Goal: Transaction & Acquisition: Purchase product/service

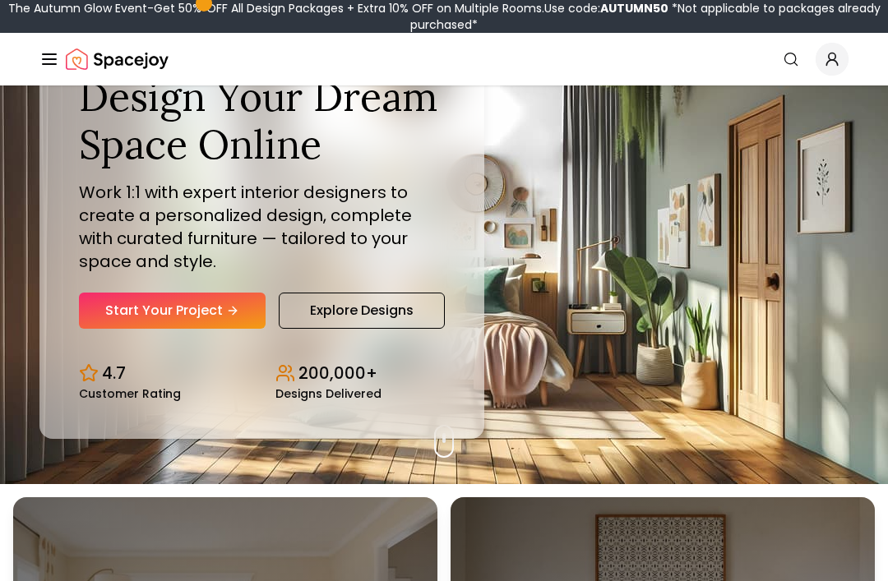
click at [228, 317] on icon "Hero section" at bounding box center [232, 310] width 13 height 13
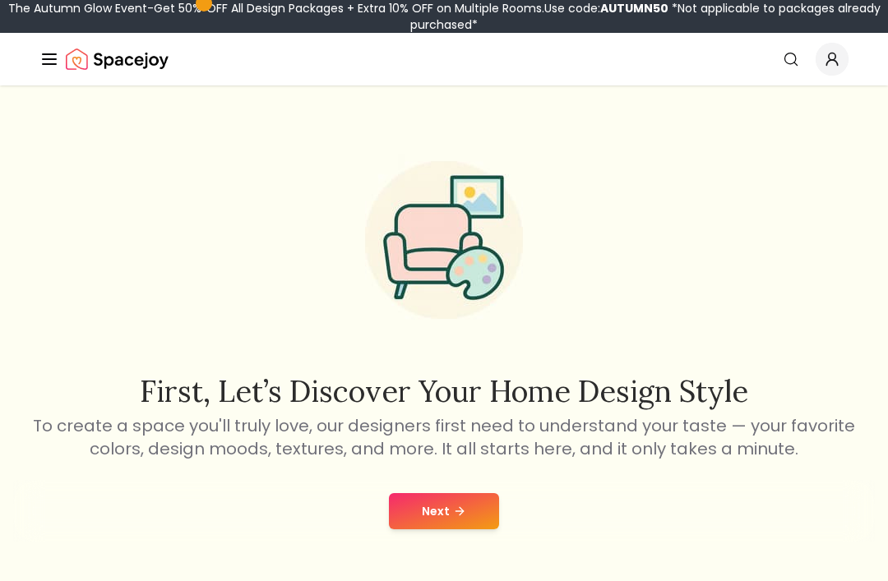
click at [441, 509] on button "Next" at bounding box center [444, 511] width 110 height 36
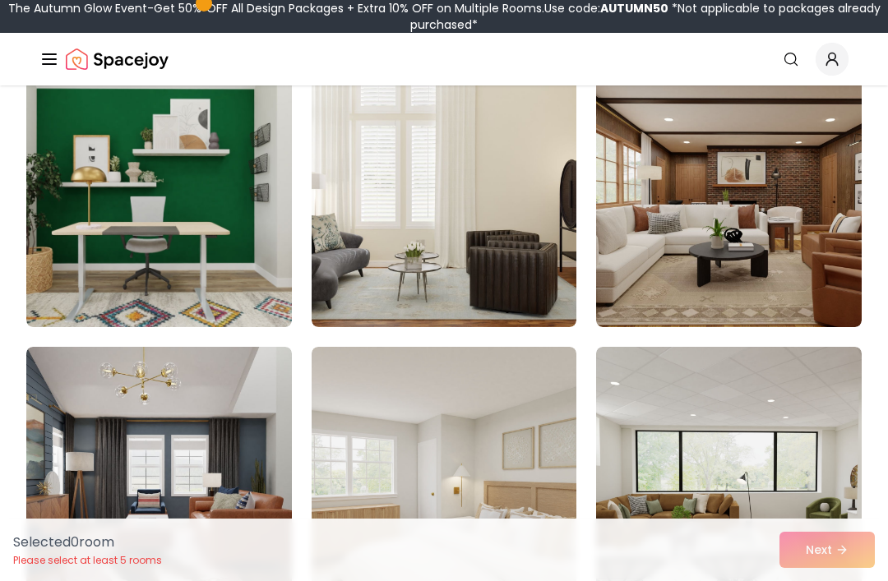
click at [380, 233] on img at bounding box center [443, 195] width 265 height 263
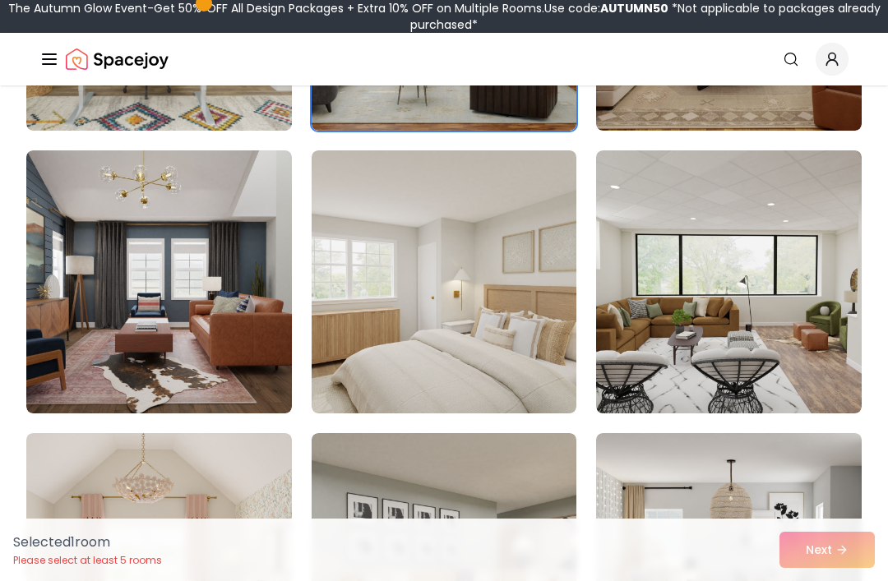
click at [399, 321] on img at bounding box center [443, 281] width 265 height 263
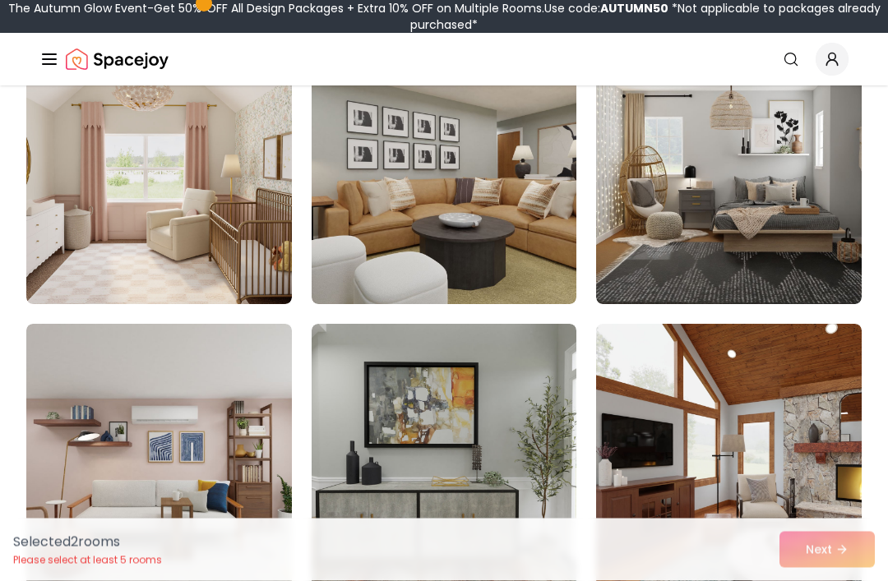
click at [85, 228] on img at bounding box center [158, 173] width 265 height 263
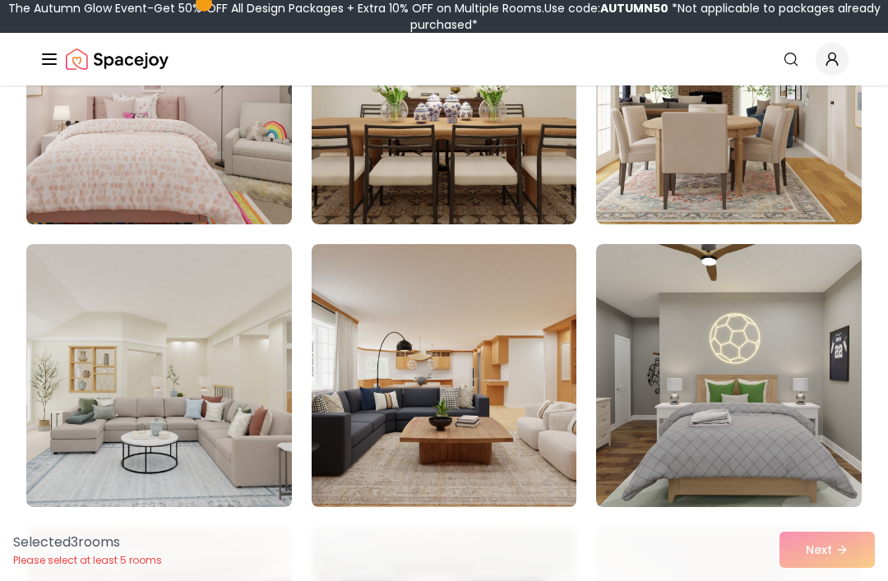
scroll to position [1697, 0]
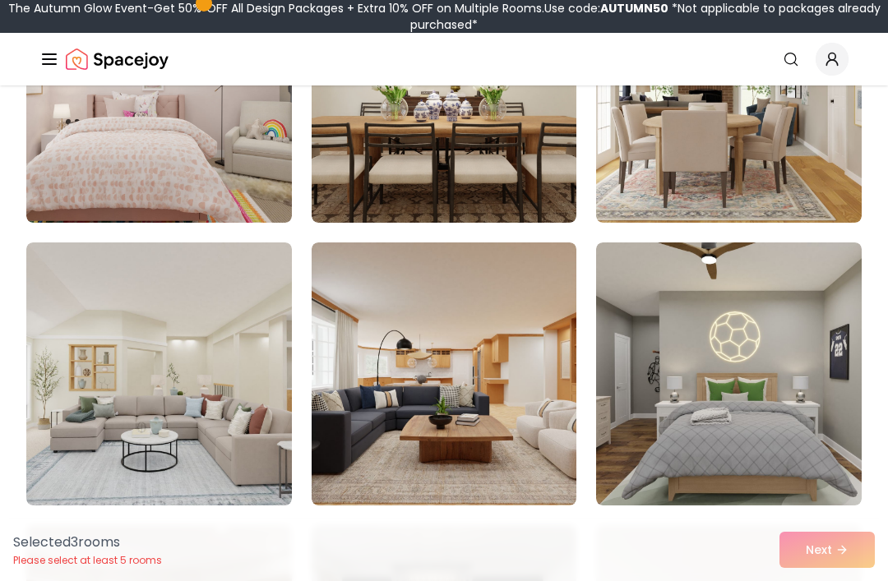
click at [73, 185] on img at bounding box center [158, 91] width 265 height 263
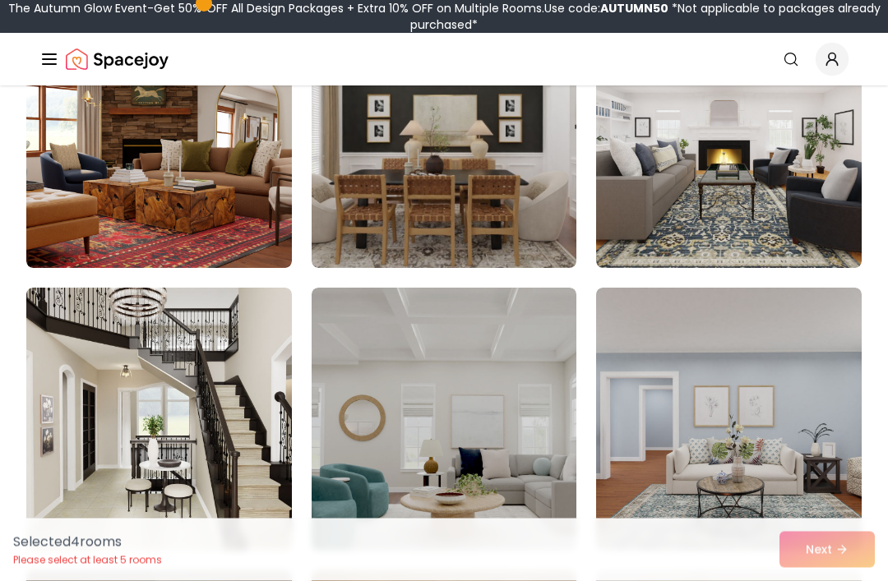
scroll to position [2249, 0]
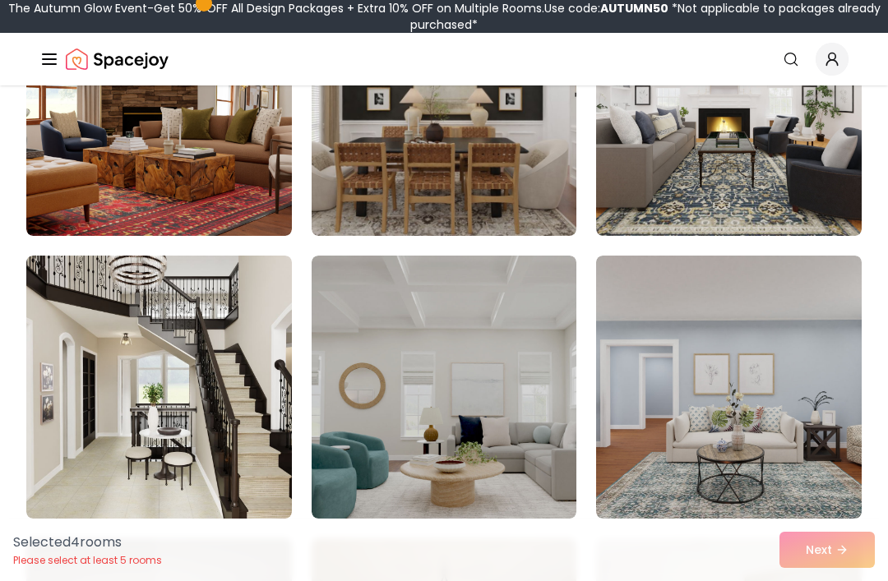
click at [409, 401] on img at bounding box center [443, 387] width 265 height 263
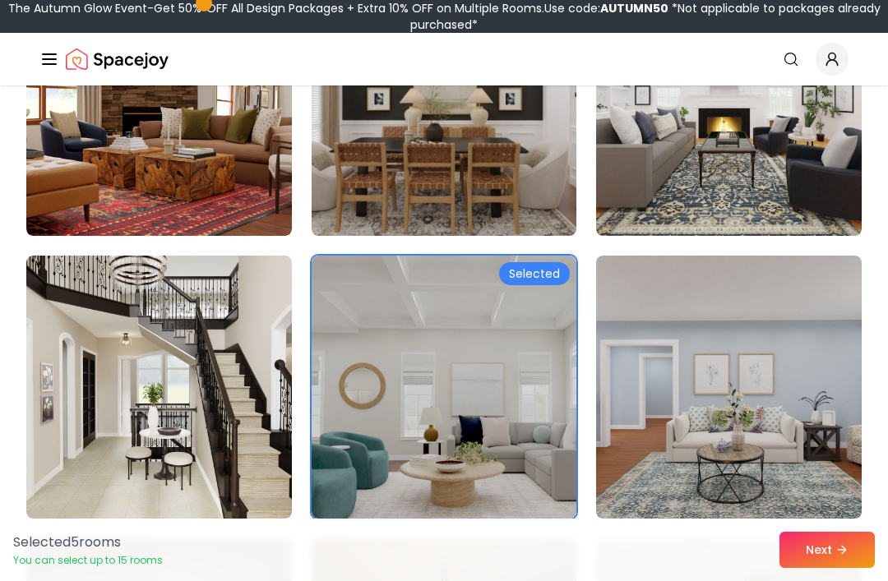
click at [814, 568] on button "Next" at bounding box center [826, 550] width 95 height 36
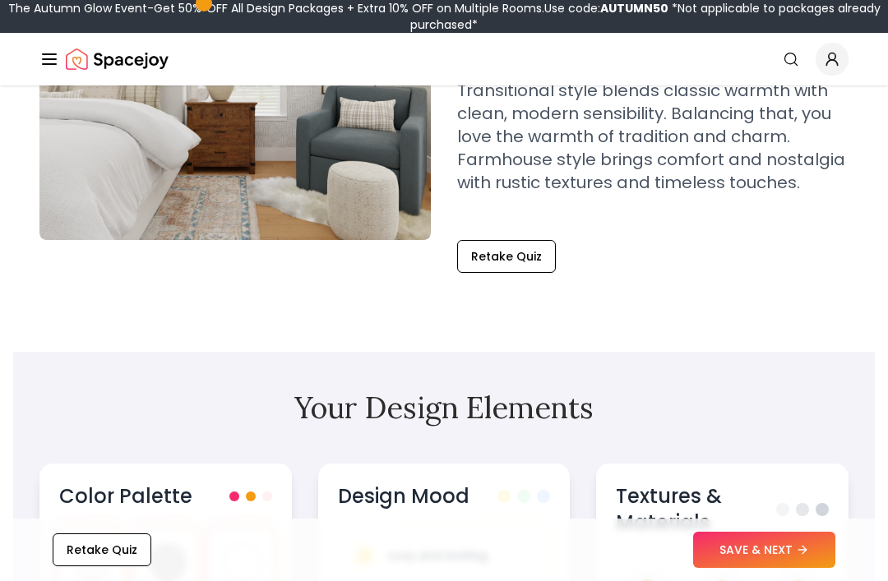
scroll to position [291, 0]
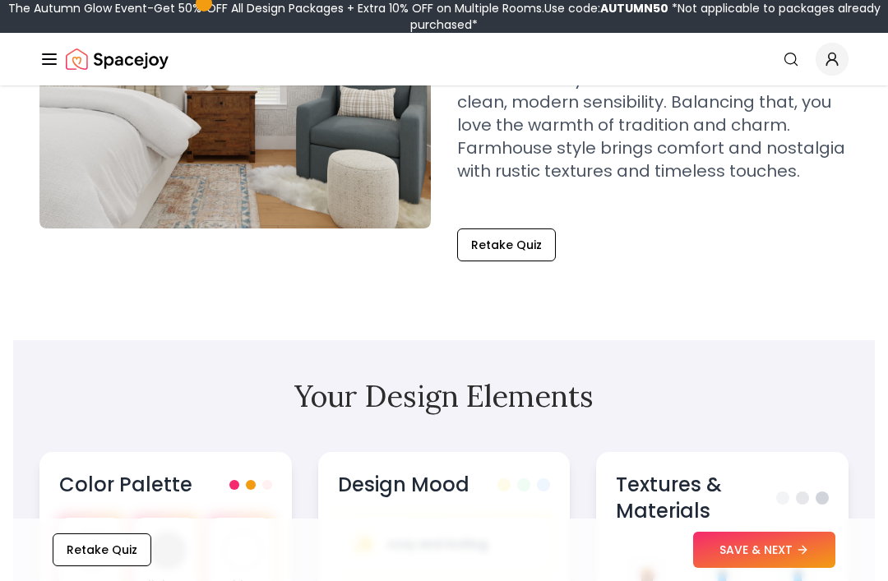
click at [736, 568] on button "SAVE & NEXT" at bounding box center [764, 550] width 142 height 36
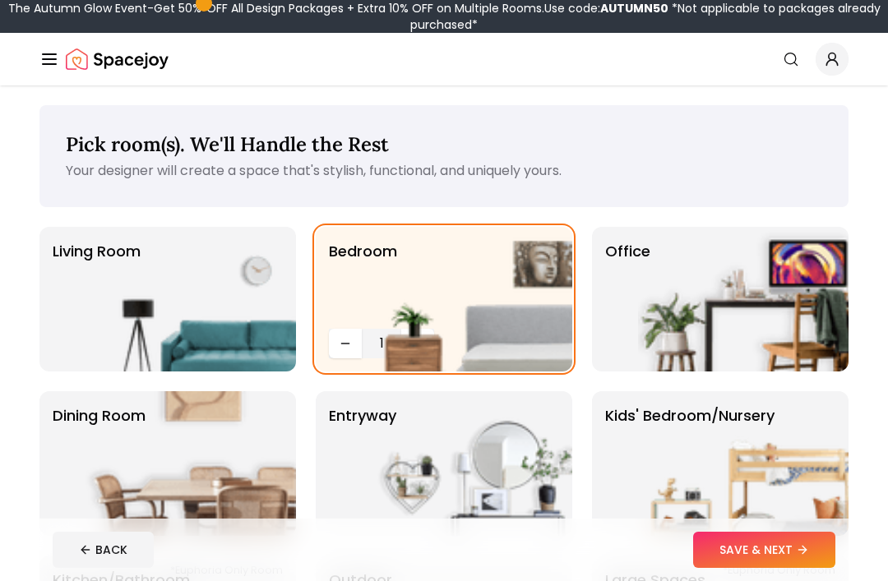
click at [695, 454] on img at bounding box center [743, 463] width 210 height 145
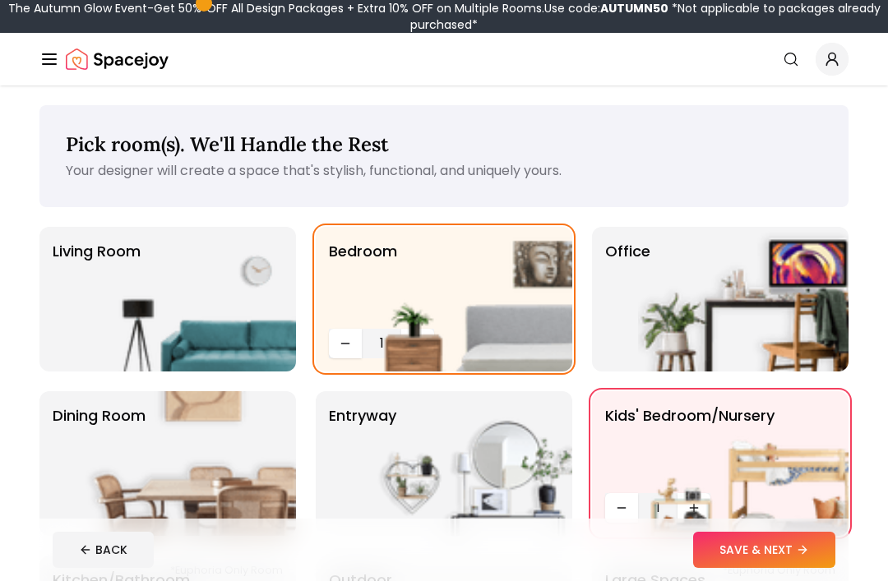
click at [624, 298] on p "Office" at bounding box center [627, 299] width 45 height 118
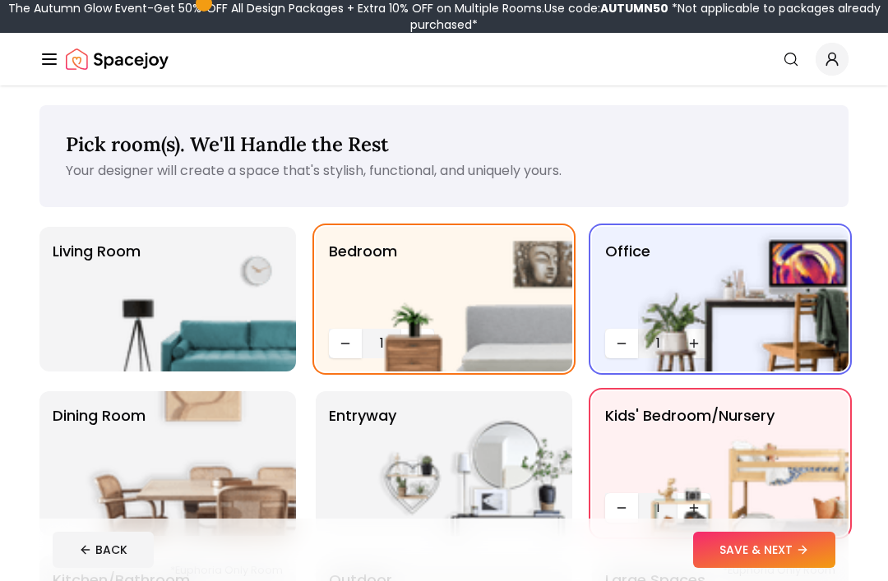
click at [406, 441] on img at bounding box center [467, 463] width 210 height 145
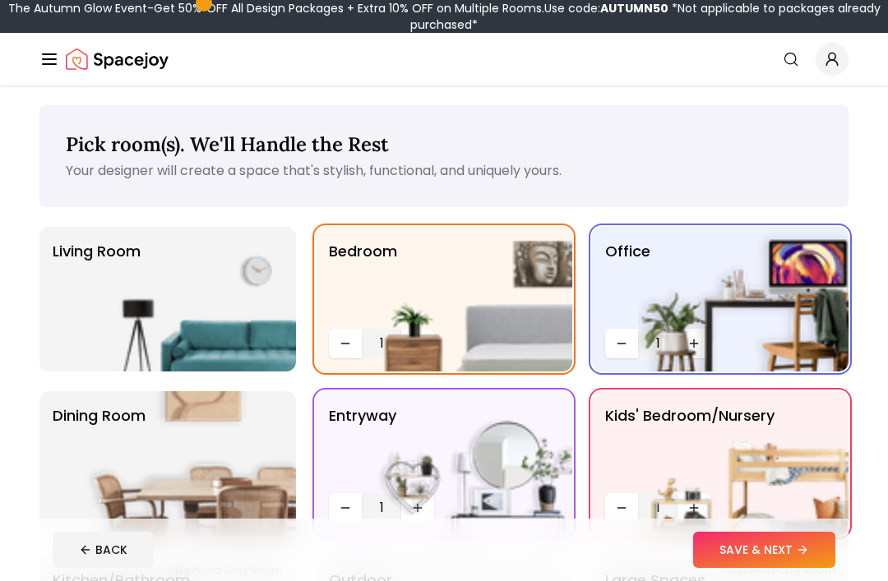
click at [197, 294] on img at bounding box center [190, 299] width 210 height 145
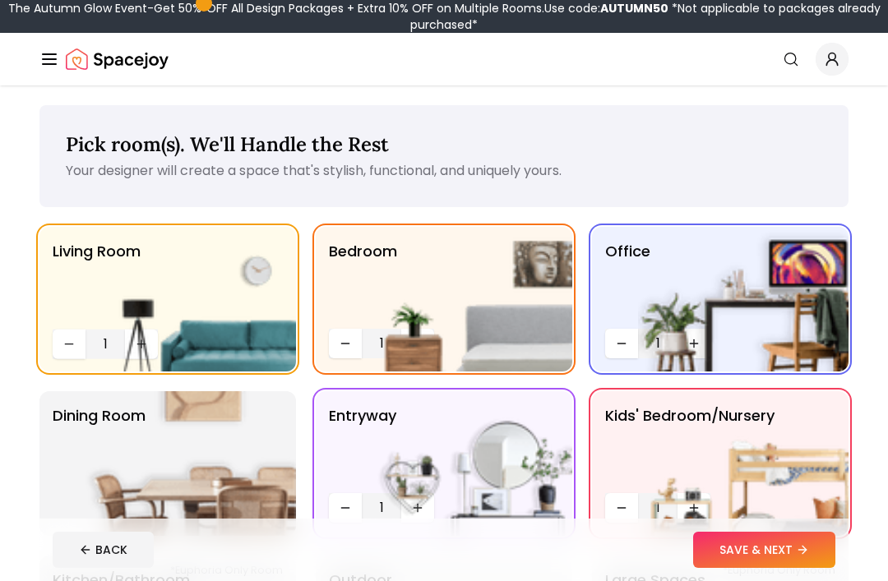
click at [219, 428] on img at bounding box center [190, 463] width 210 height 145
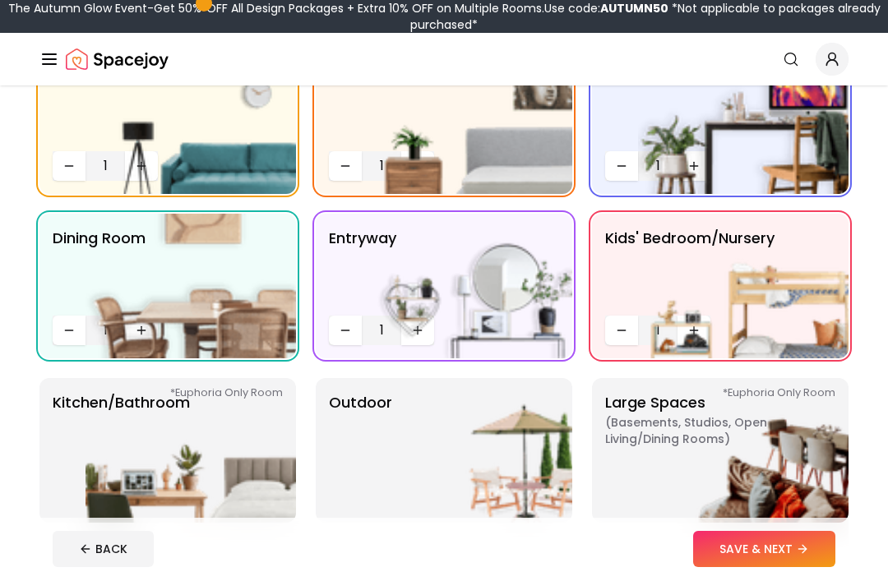
scroll to position [178, 0]
click at [144, 445] on img at bounding box center [190, 450] width 210 height 145
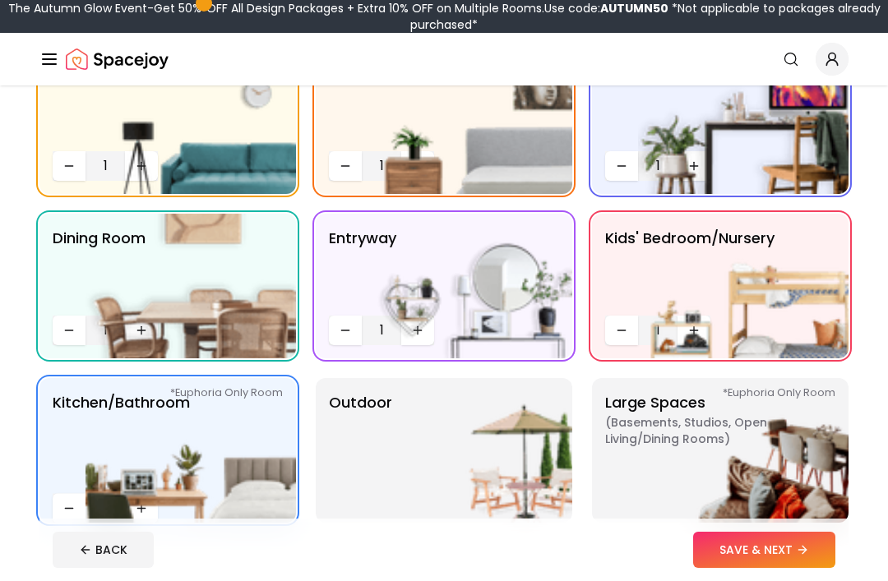
click at [366, 472] on img at bounding box center [467, 450] width 210 height 145
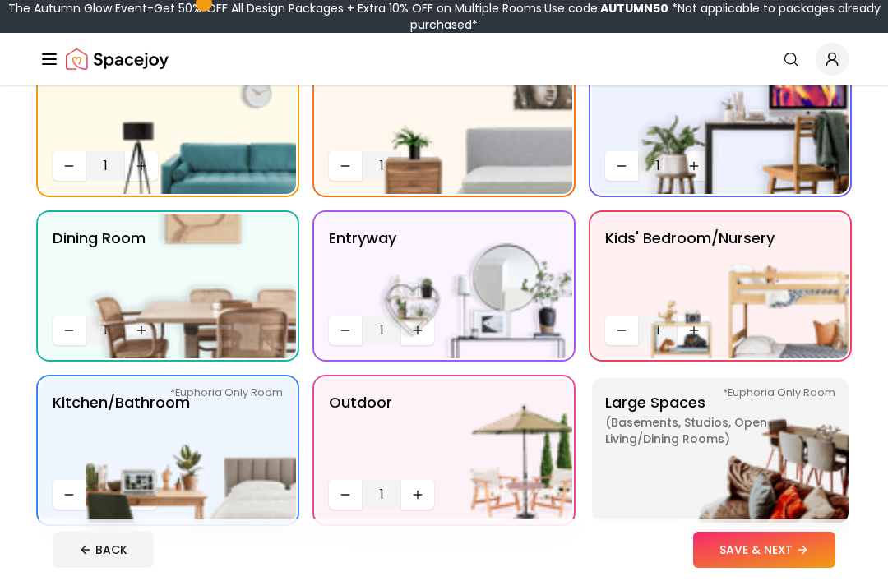
click at [648, 458] on img at bounding box center [743, 450] width 210 height 145
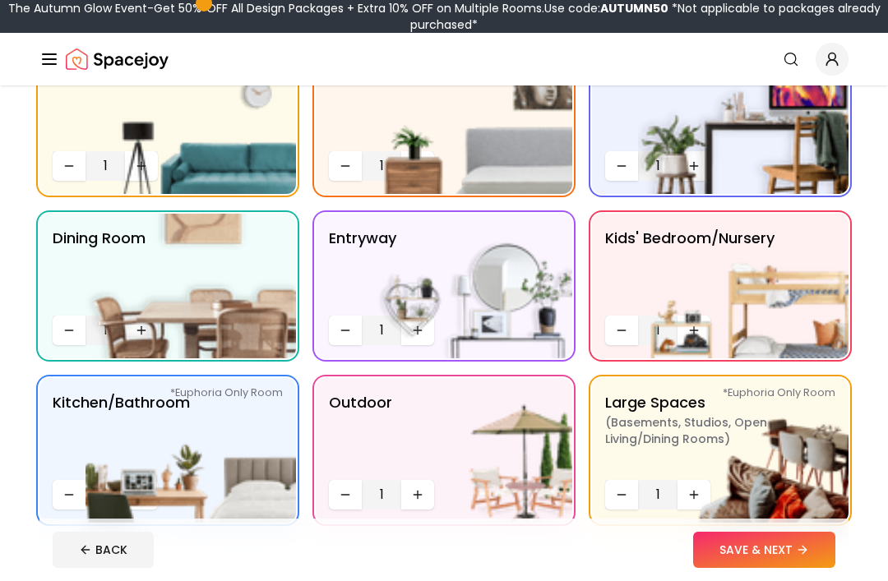
click at [639, 453] on img at bounding box center [743, 450] width 210 height 145
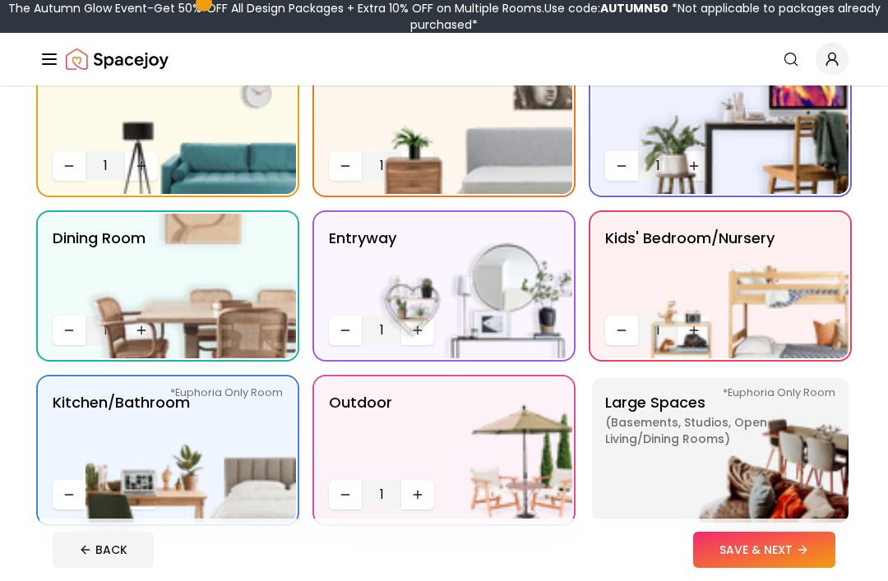
click at [491, 439] on img at bounding box center [467, 450] width 210 height 145
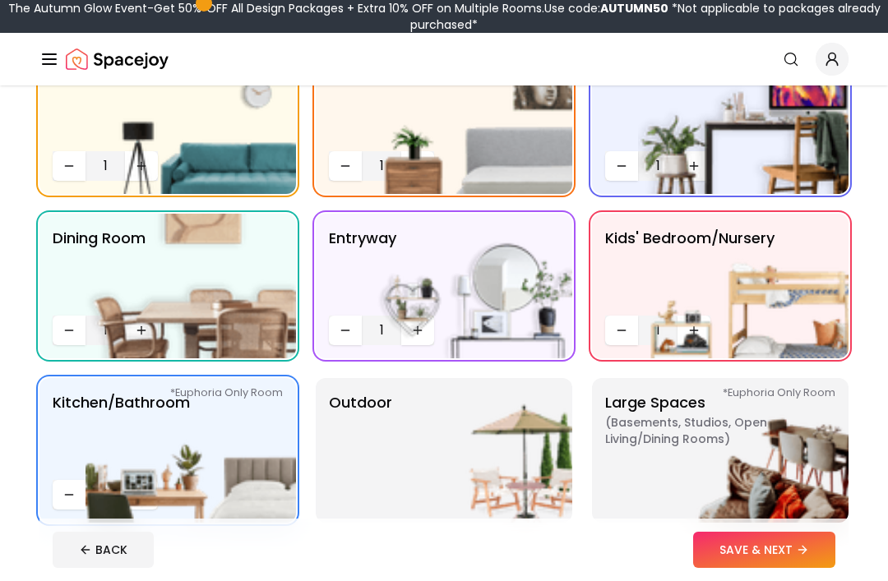
click at [517, 452] on img at bounding box center [467, 450] width 210 height 145
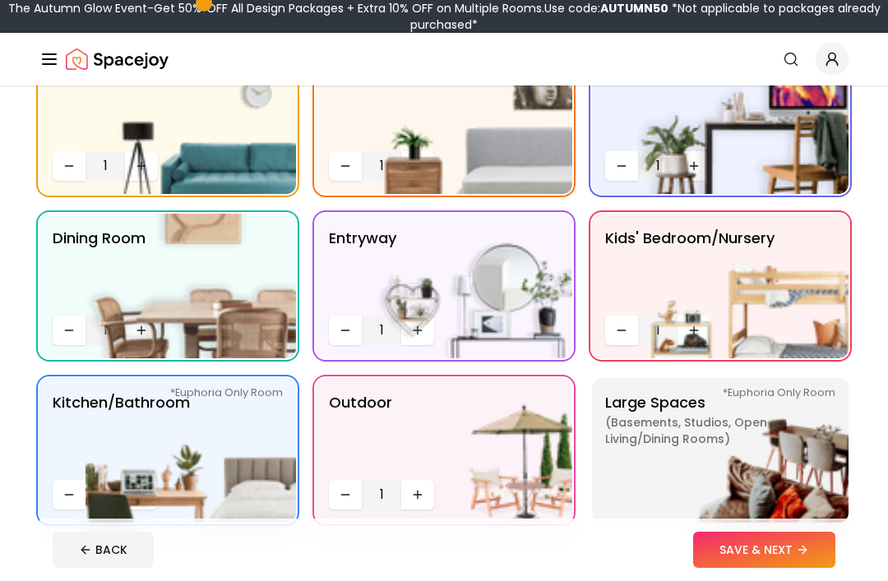
click at [740, 568] on button "SAVE & NEXT" at bounding box center [764, 550] width 142 height 36
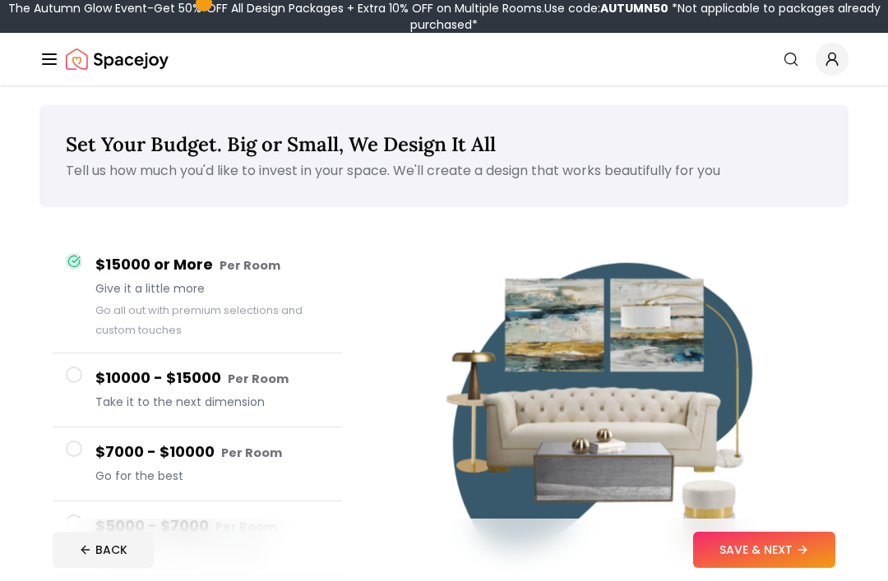
click at [713, 568] on button "SAVE & NEXT" at bounding box center [764, 550] width 142 height 36
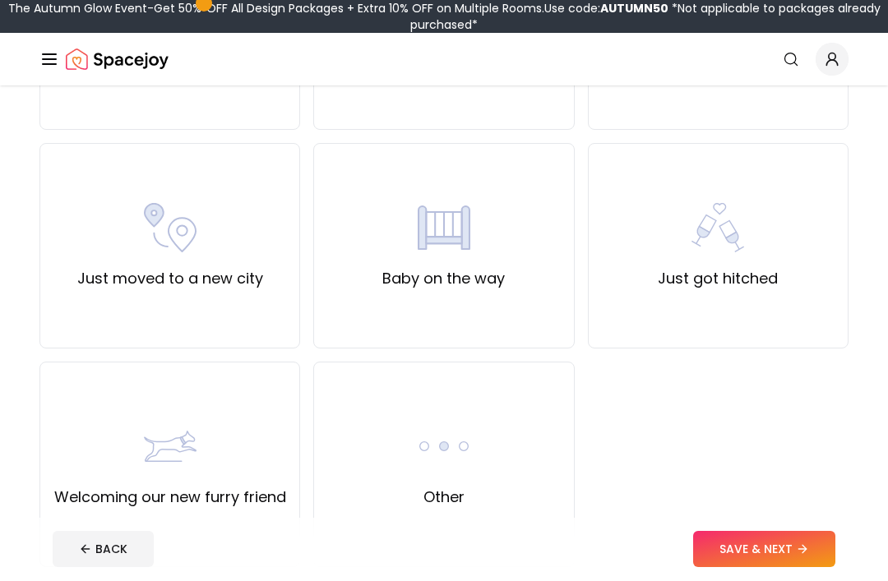
scroll to position [521, 0]
click at [447, 531] on div "Other" at bounding box center [443, 464] width 261 height 205
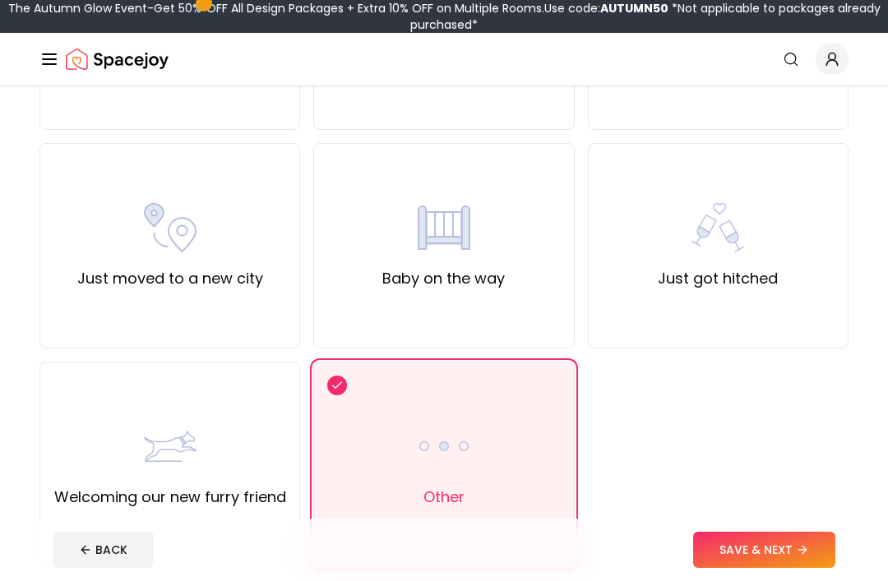
click at [727, 568] on button "SAVE & NEXT" at bounding box center [764, 550] width 142 height 36
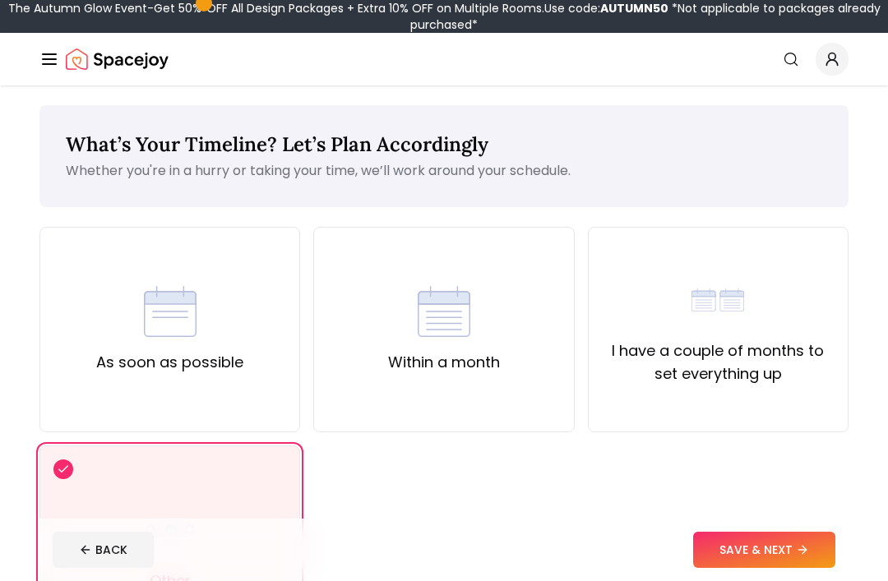
click at [723, 568] on button "SAVE & NEXT" at bounding box center [764, 550] width 142 height 36
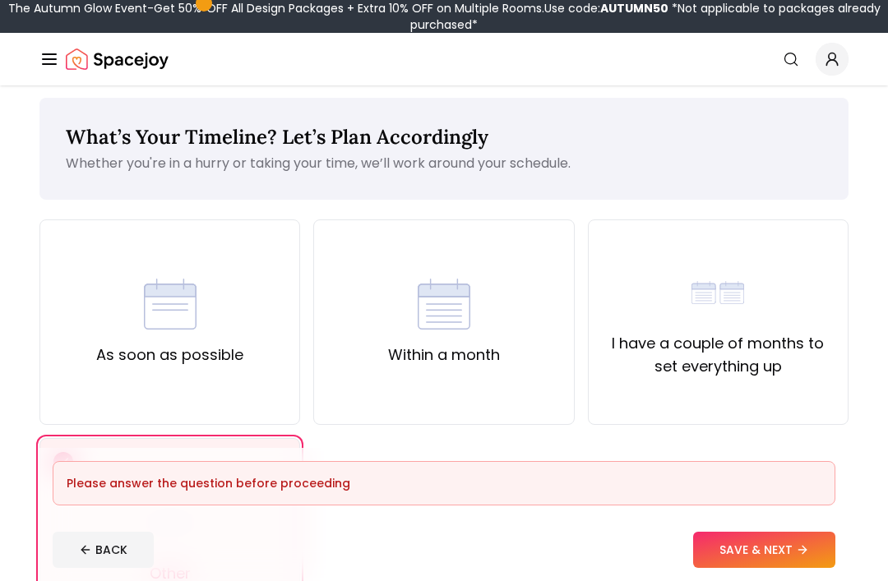
scroll to position [5, 0]
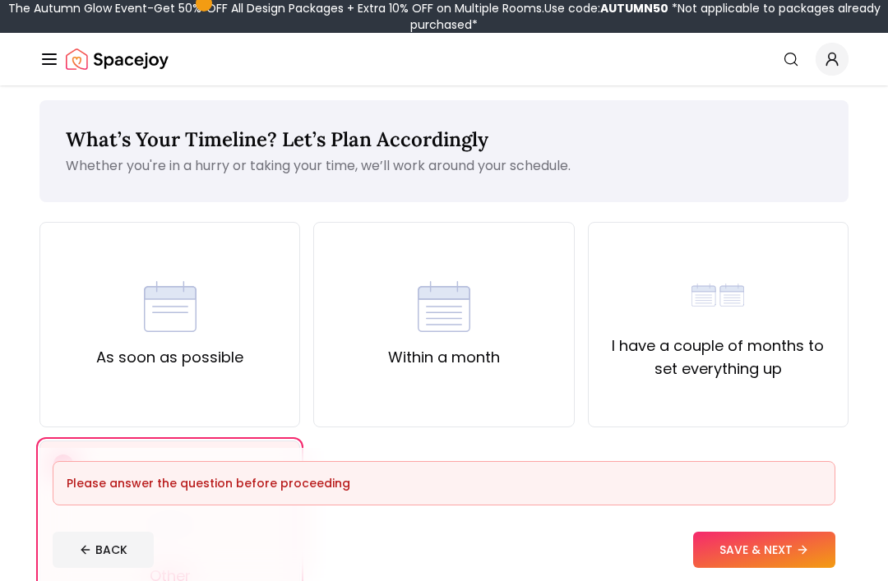
click at [206, 396] on div "As soon as possible" at bounding box center [169, 324] width 261 height 205
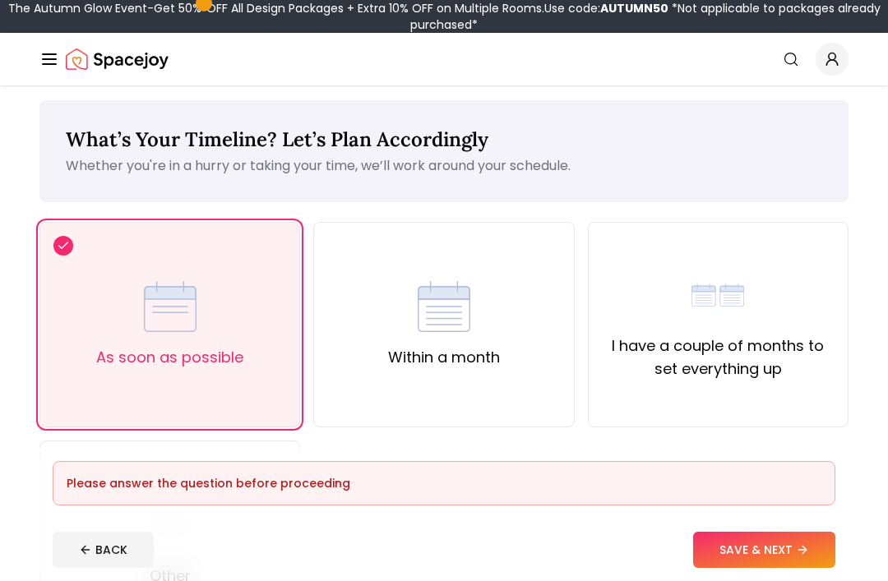
click at [738, 568] on button "SAVE & NEXT" at bounding box center [764, 550] width 142 height 36
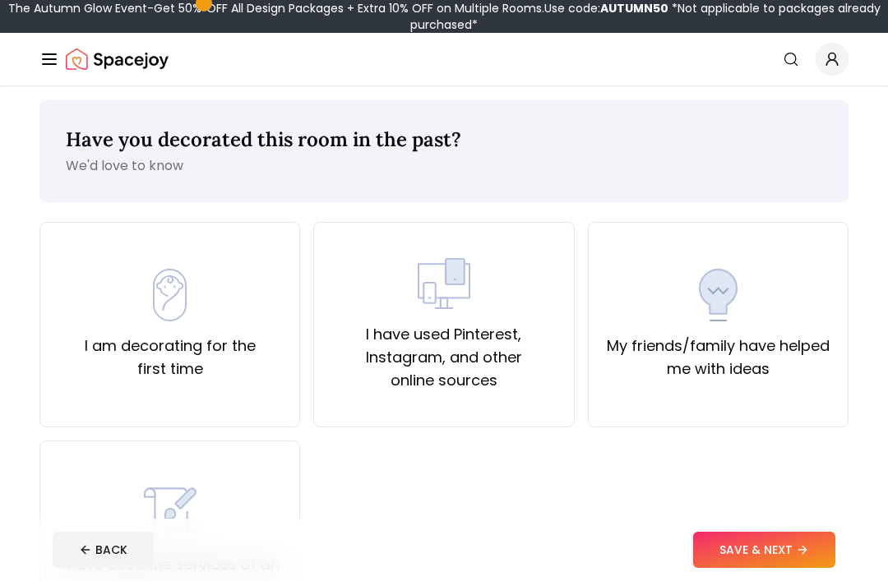
scroll to position [7, 0]
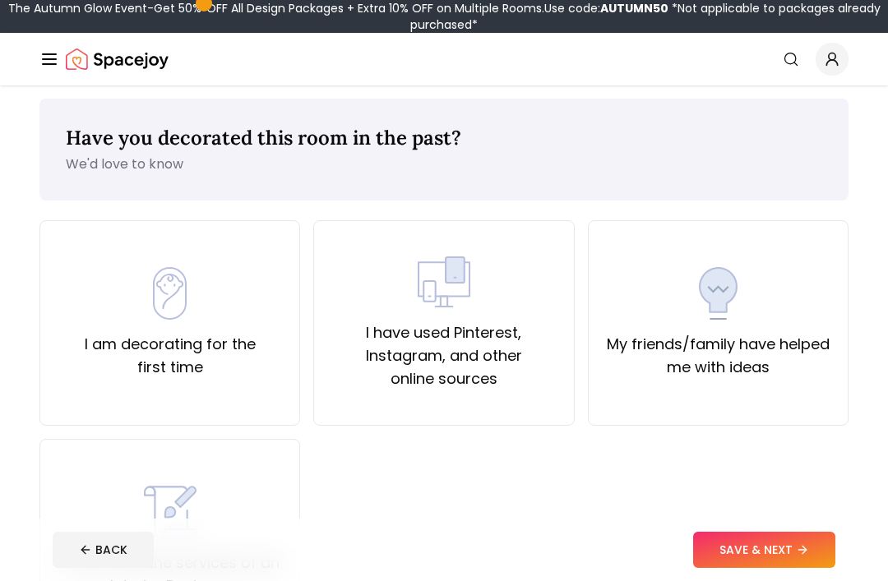
click at [197, 356] on label "I am decorating for the first time" at bounding box center [169, 356] width 233 height 46
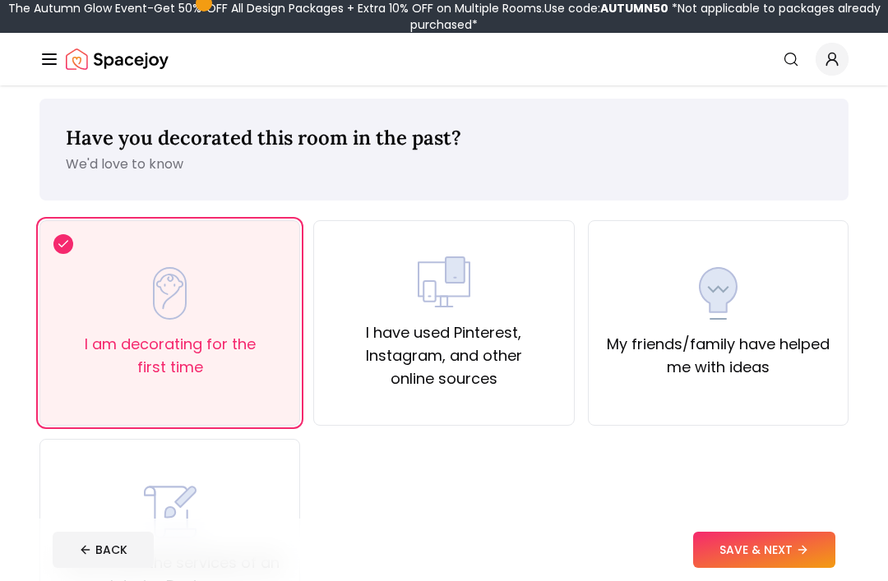
click at [713, 568] on button "SAVE & NEXT" at bounding box center [764, 550] width 142 height 36
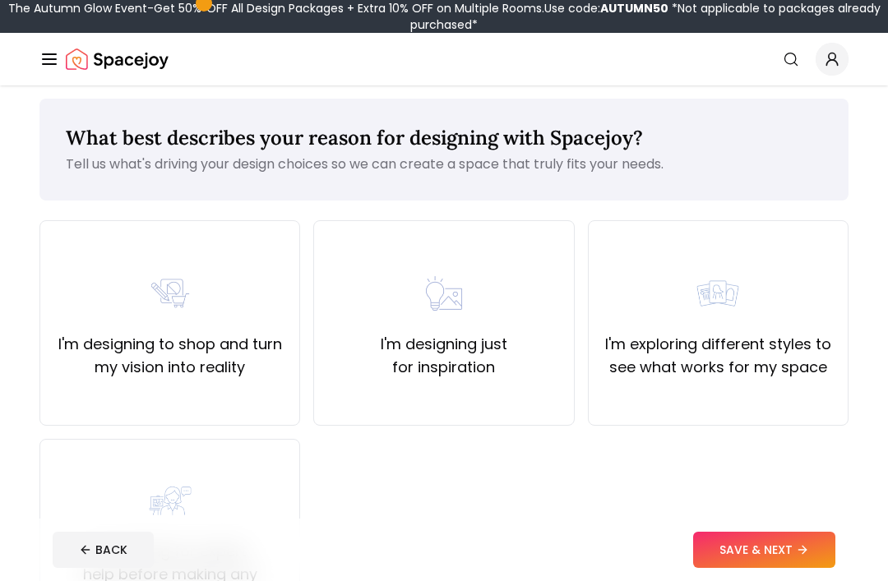
click at [134, 396] on div "I'm designing to shop and turn my vision into reality" at bounding box center [169, 322] width 261 height 205
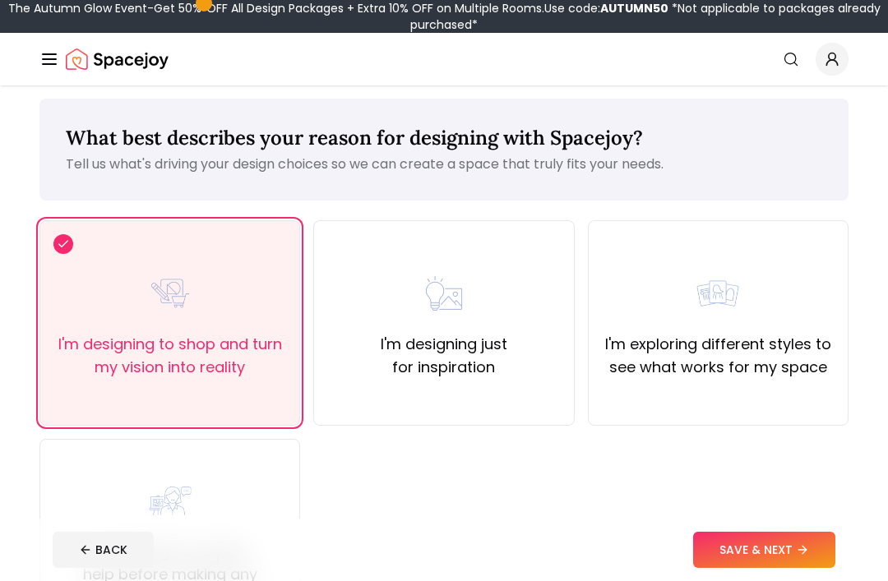
click at [108, 384] on div "I'm designing to shop and turn my vision into reality" at bounding box center [169, 322] width 261 height 205
click at [482, 384] on div "I'm designing just for inspiration" at bounding box center [443, 322] width 261 height 205
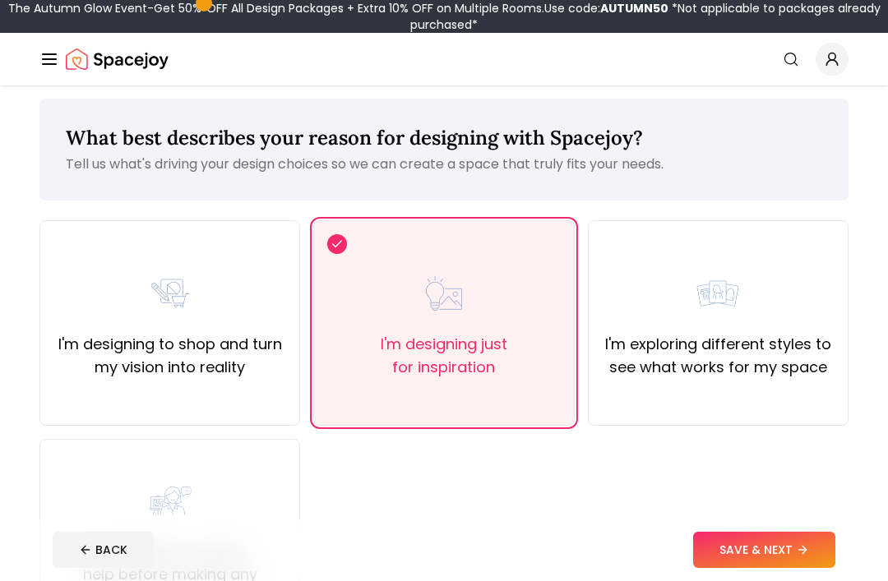
click at [742, 568] on button "SAVE & NEXT" at bounding box center [764, 550] width 142 height 36
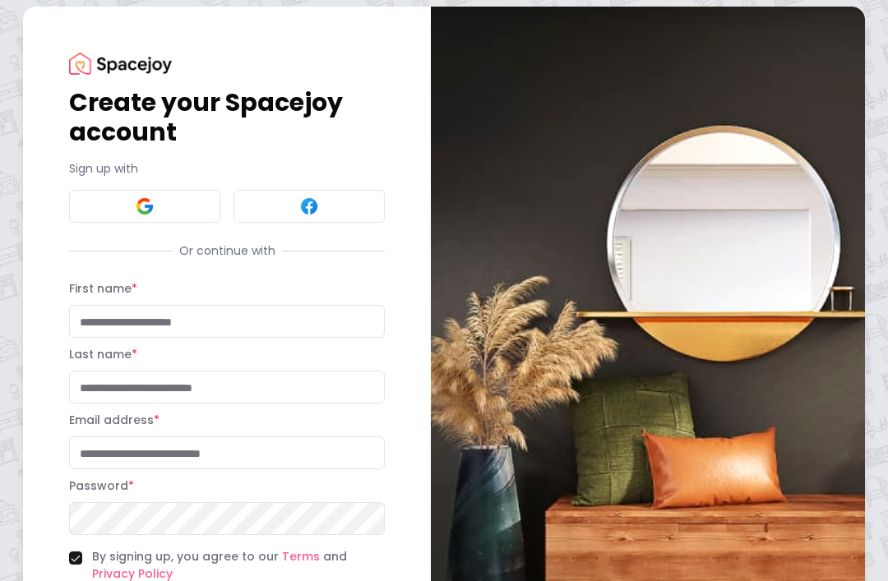
click at [256, 311] on input "First name *" at bounding box center [227, 321] width 316 height 33
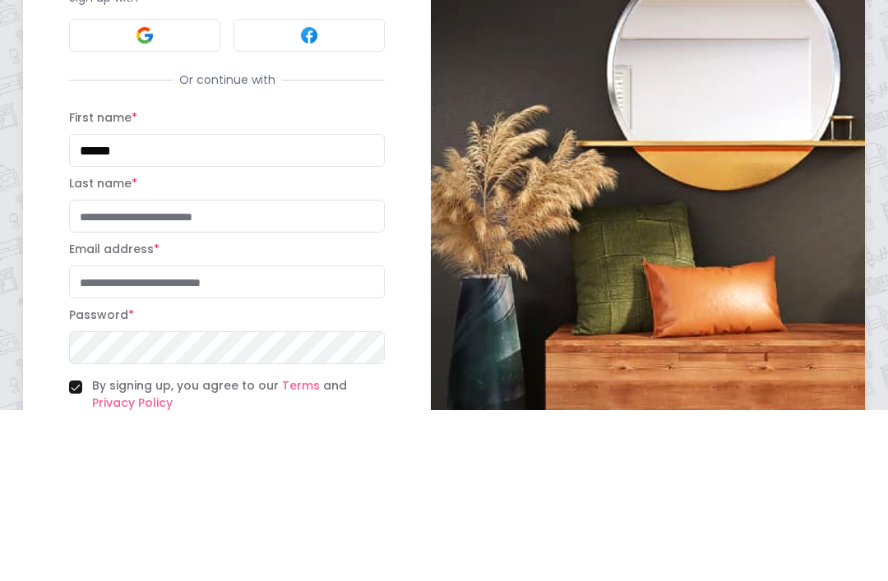
type input "******"
click at [319, 371] on input "Last name *" at bounding box center [227, 387] width 316 height 33
type input "*****"
click at [305, 436] on input "Email address *" at bounding box center [227, 452] width 316 height 33
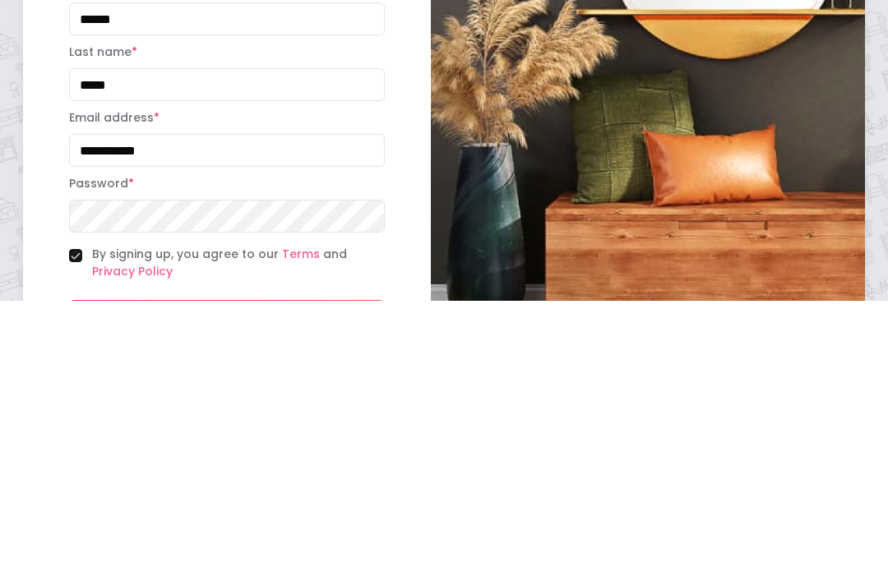
type input "**********"
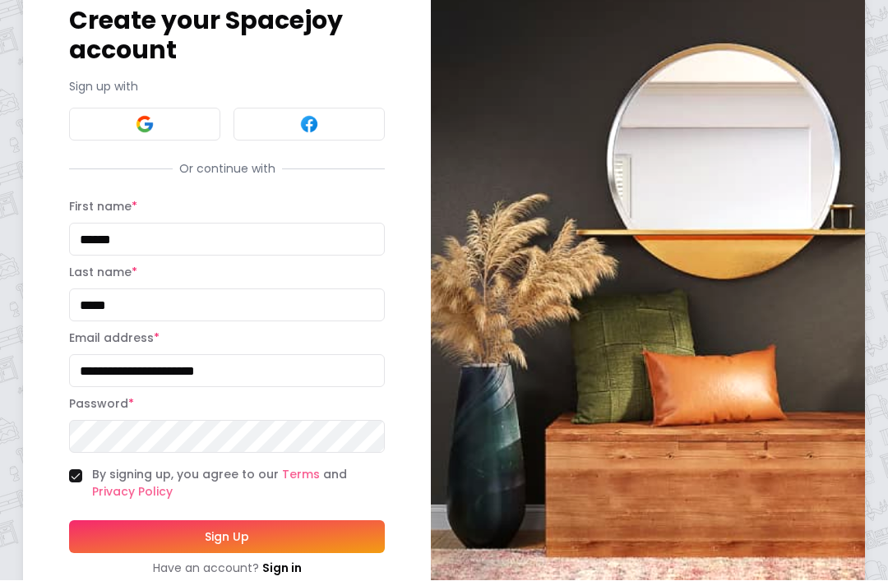
scroll to position [94, 0]
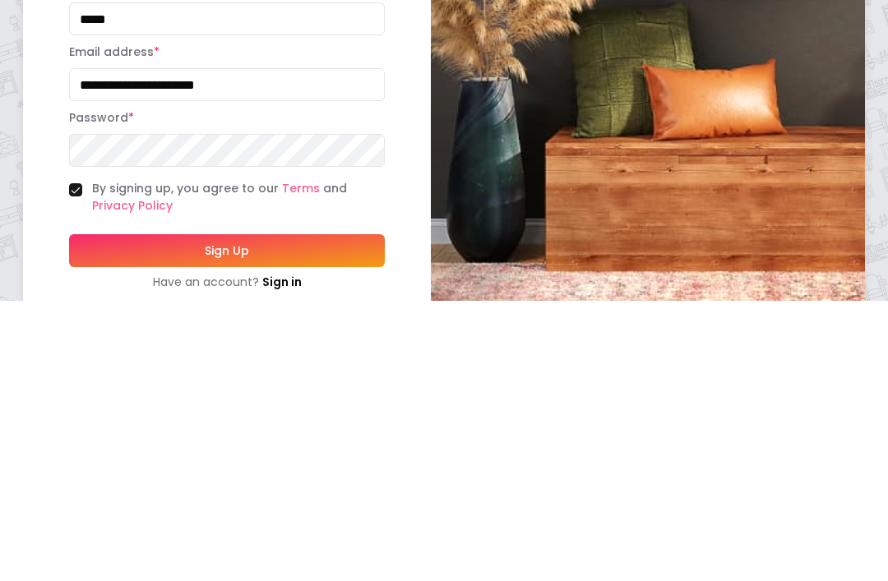
click at [245, 515] on button "Sign Up" at bounding box center [227, 531] width 316 height 33
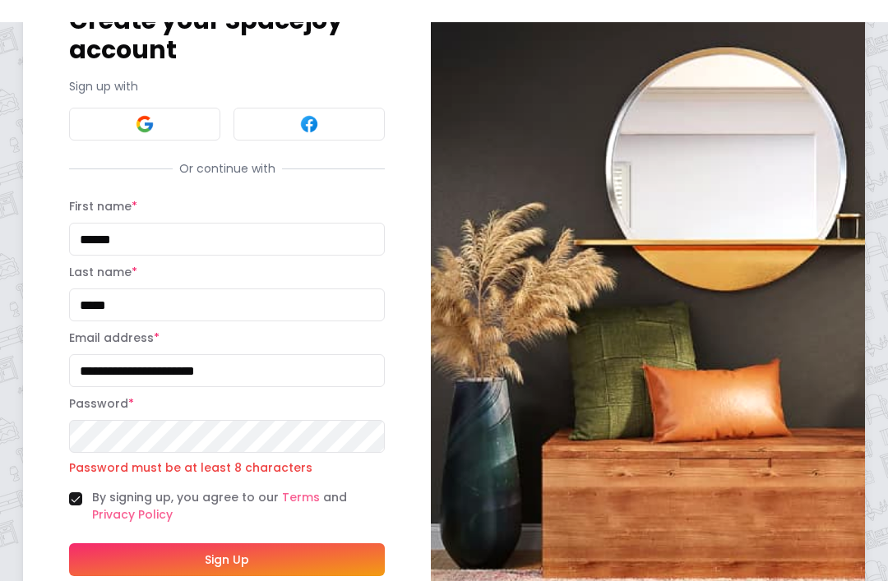
scroll to position [89, 0]
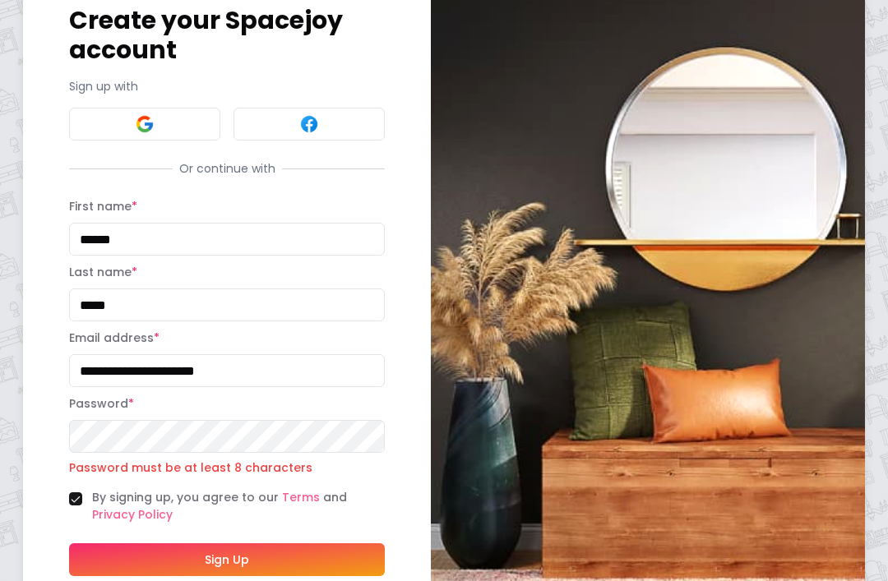
click at [327, 566] on button "Sign Up" at bounding box center [227, 559] width 316 height 33
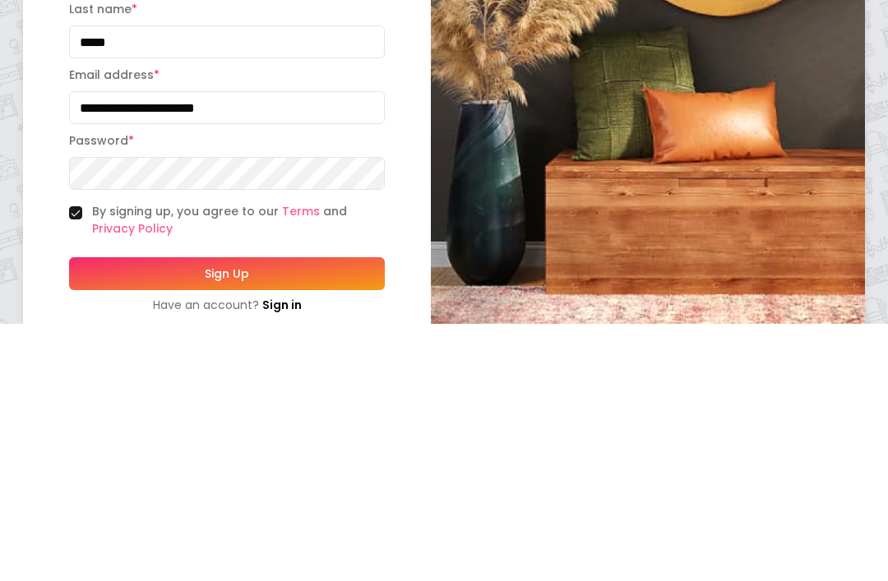
click at [275, 515] on button "Sign Up" at bounding box center [227, 531] width 316 height 33
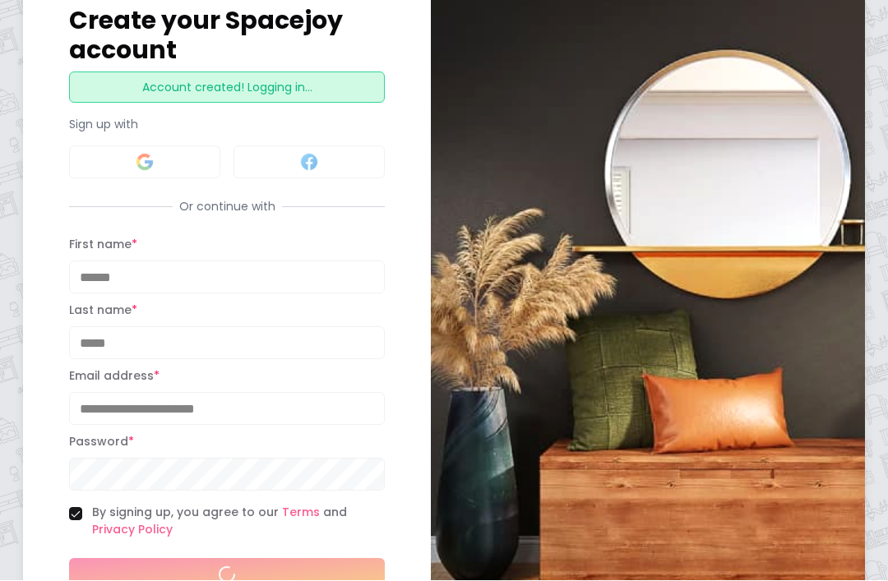
scroll to position [89, 0]
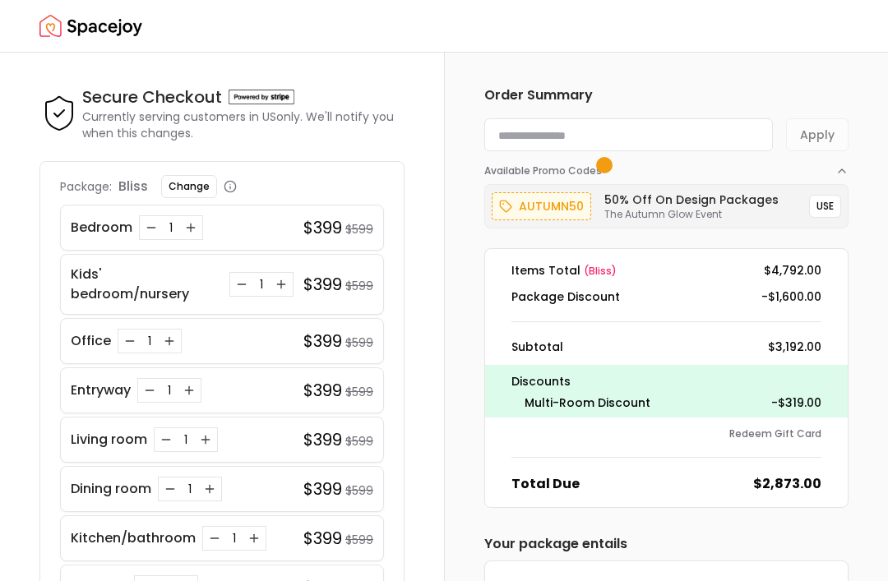
click at [196, 220] on button "Increase quantity for Bedroom" at bounding box center [190, 227] width 16 height 16
click at [189, 231] on icon "Increase quantity for Bedroom" at bounding box center [190, 227] width 13 height 13
click at [167, 343] on icon "Increase quantity for Office" at bounding box center [169, 340] width 13 height 13
click at [193, 392] on icon "Increase quantity for Entryway" at bounding box center [188, 390] width 13 height 13
click at [214, 492] on icon "Increase quantity for Dining room" at bounding box center [209, 488] width 13 height 13
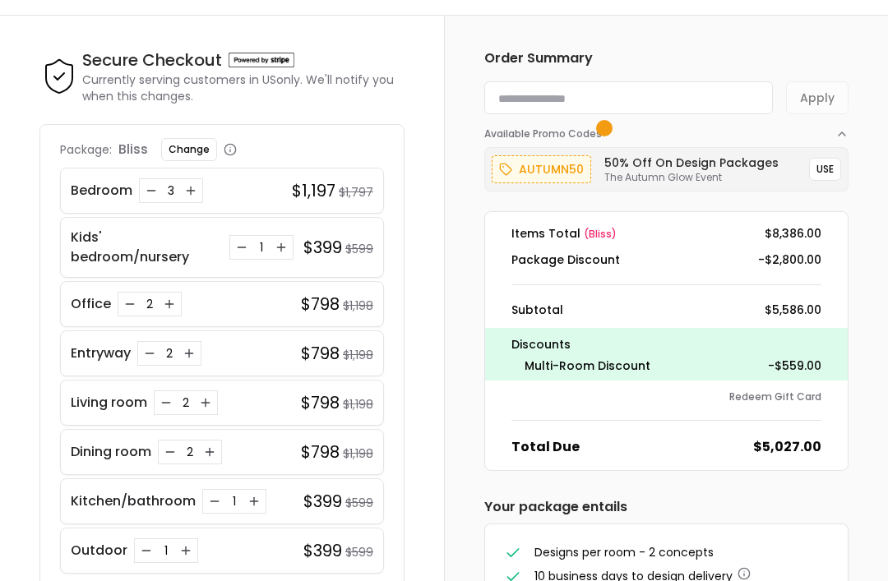
scroll to position [42, 0]
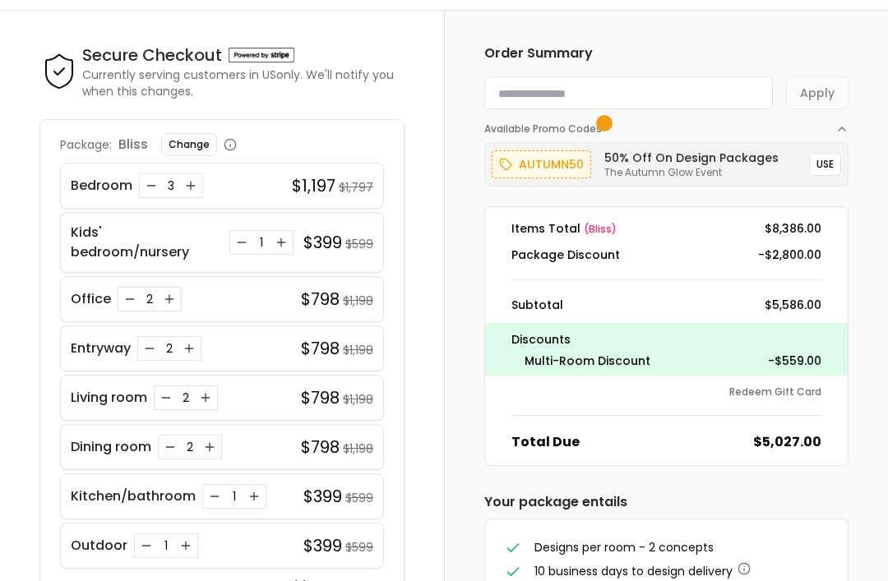
click at [260, 492] on button "Increase quantity for Kitchen/bathroom" at bounding box center [254, 496] width 16 height 16
click at [251, 496] on icon "Increase quantity for Kitchen/bathroom" at bounding box center [253, 496] width 13 height 13
click at [265, 492] on div "Kitchen/bathroom 4" at bounding box center [172, 496] width 203 height 25
click at [265, 493] on div "Kitchen/bathroom 4" at bounding box center [172, 496] width 203 height 25
click at [256, 501] on icon "Increase quantity for Kitchen/bathroom" at bounding box center [253, 496] width 13 height 13
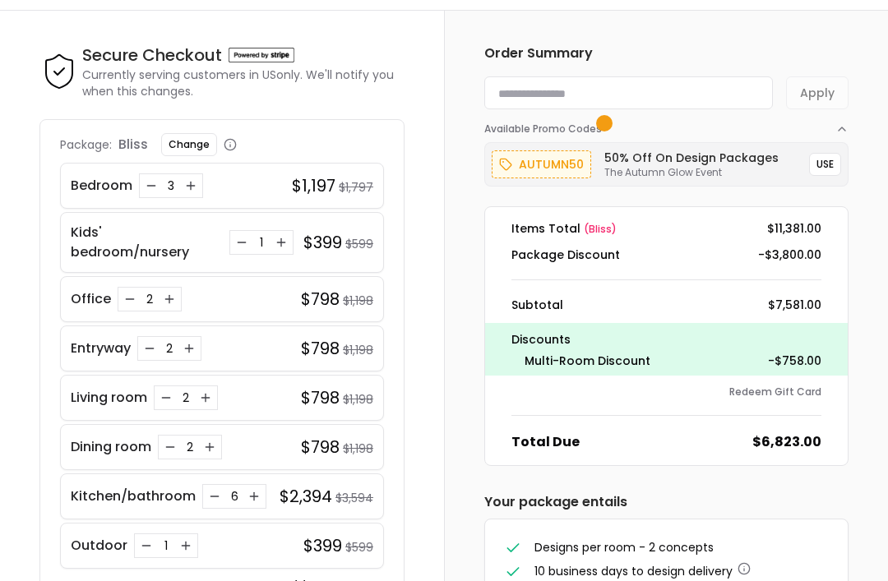
click at [254, 497] on icon "Increase quantity for Kitchen/bathroom" at bounding box center [253, 496] width 13 height 13
click at [261, 497] on div "7" at bounding box center [234, 496] width 64 height 25
click at [258, 498] on icon "Increase quantity for Kitchen/bathroom" at bounding box center [253, 496] width 13 height 13
click at [257, 496] on icon "Increase quantity for Kitchen/bathroom" at bounding box center [253, 496] width 13 height 13
click at [257, 500] on icon "Increase quantity for Kitchen/bathroom" at bounding box center [253, 496] width 13 height 13
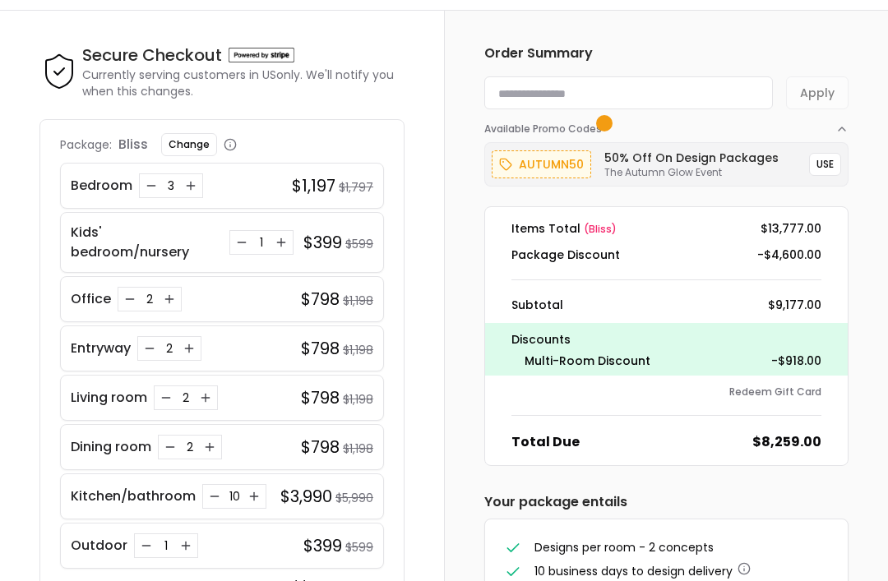
click at [187, 543] on icon "Increase quantity for Outdoor" at bounding box center [185, 545] width 13 height 13
click at [186, 543] on icon "Increase quantity for Outdoor" at bounding box center [185, 545] width 13 height 13
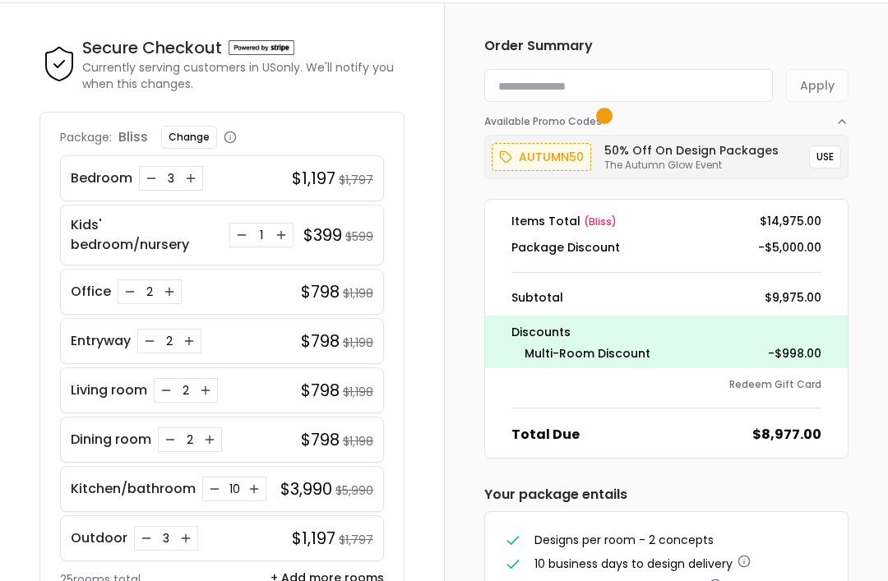
scroll to position [50, 0]
click at [186, 183] on icon "Increase quantity for Bedroom" at bounding box center [190, 177] width 13 height 13
click at [196, 176] on button "Increase quantity for Bedroom" at bounding box center [190, 177] width 16 height 16
click at [192, 179] on icon "Increase quantity for Bedroom" at bounding box center [190, 177] width 13 height 13
click at [186, 182] on icon "Increase quantity for Bedroom" at bounding box center [190, 177] width 13 height 13
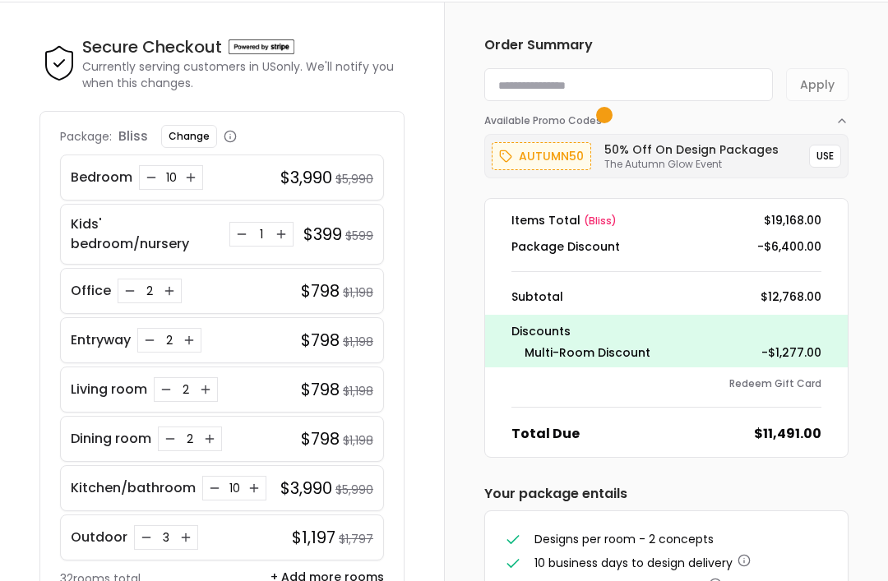
click at [184, 182] on icon "Increase quantity for Bedroom" at bounding box center [190, 177] width 13 height 13
click at [185, 182] on icon "Increase quantity for Bedroom" at bounding box center [190, 177] width 13 height 13
click at [184, 182] on icon "Increase quantity for Bedroom" at bounding box center [190, 177] width 13 height 13
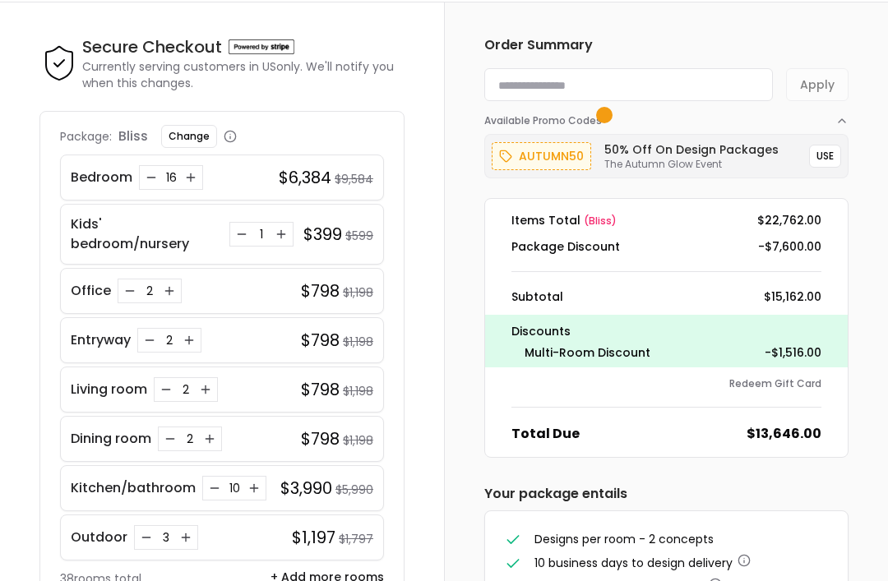
click at [185, 183] on icon "Increase quantity for Bedroom" at bounding box center [190, 177] width 13 height 13
click at [184, 182] on icon "Increase quantity for Bedroom" at bounding box center [190, 177] width 13 height 13
click at [184, 183] on icon "Increase quantity for Bedroom" at bounding box center [190, 177] width 13 height 13
click at [179, 185] on div "19" at bounding box center [171, 177] width 64 height 25
click at [186, 184] on button "Increase quantity for Bedroom" at bounding box center [190, 177] width 16 height 16
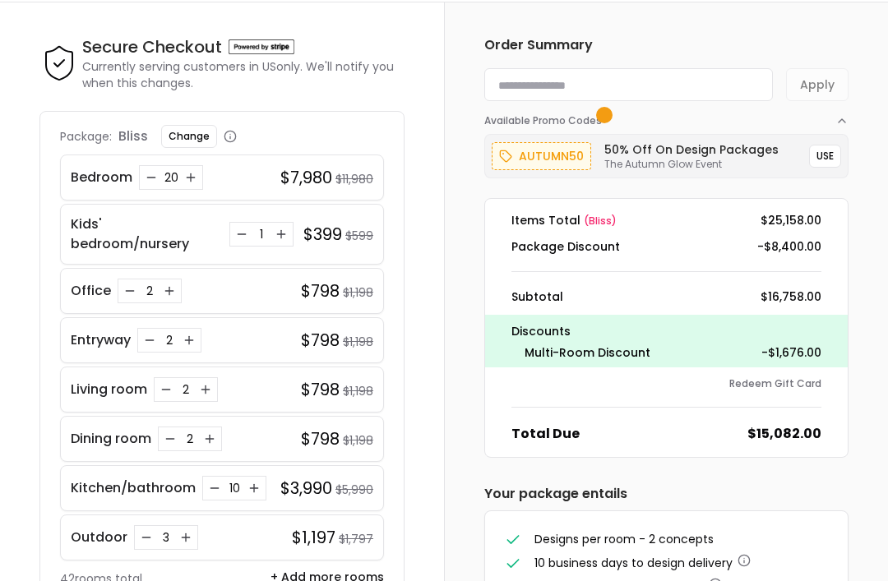
click at [187, 187] on div "20" at bounding box center [171, 177] width 64 height 25
click at [179, 190] on div "Bedroom 20 $7,980 $11,980" at bounding box center [222, 178] width 324 height 46
click at [182, 183] on button "Increase quantity for Bedroom" at bounding box center [190, 177] width 16 height 16
click at [184, 182] on icon "Increase quantity for Bedroom" at bounding box center [190, 177] width 13 height 13
click at [187, 180] on icon "Increase quantity for Bedroom" at bounding box center [190, 177] width 13 height 13
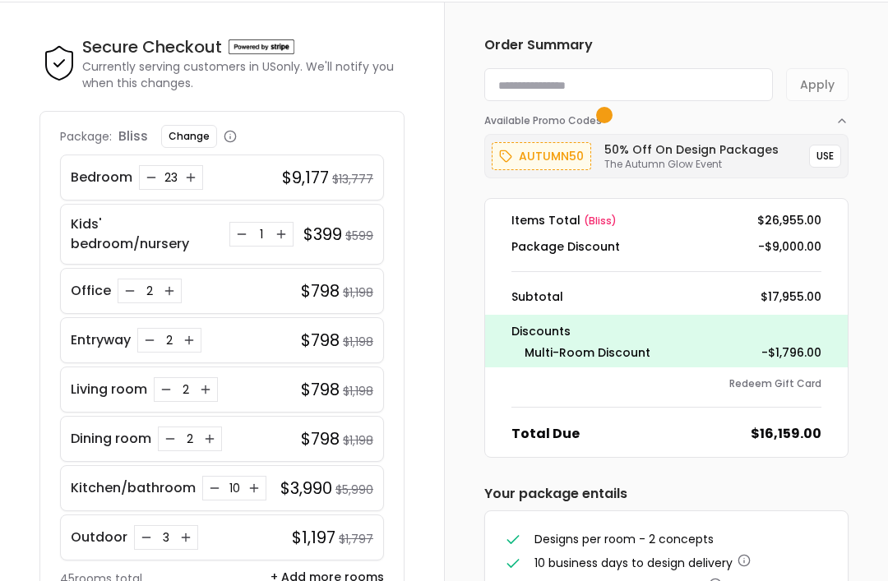
click at [187, 180] on icon "Increase quantity for Bedroom" at bounding box center [190, 177] width 13 height 13
click at [192, 181] on icon "Increase quantity for Bedroom" at bounding box center [190, 177] width 13 height 13
click at [196, 178] on icon "Increase quantity for Bedroom" at bounding box center [190, 177] width 13 height 13
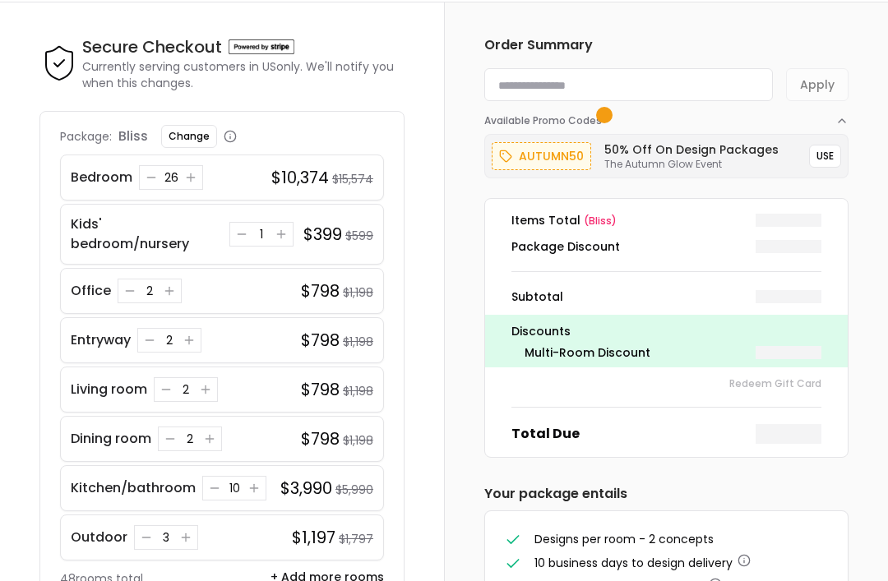
click at [201, 183] on div "26" at bounding box center [171, 177] width 64 height 25
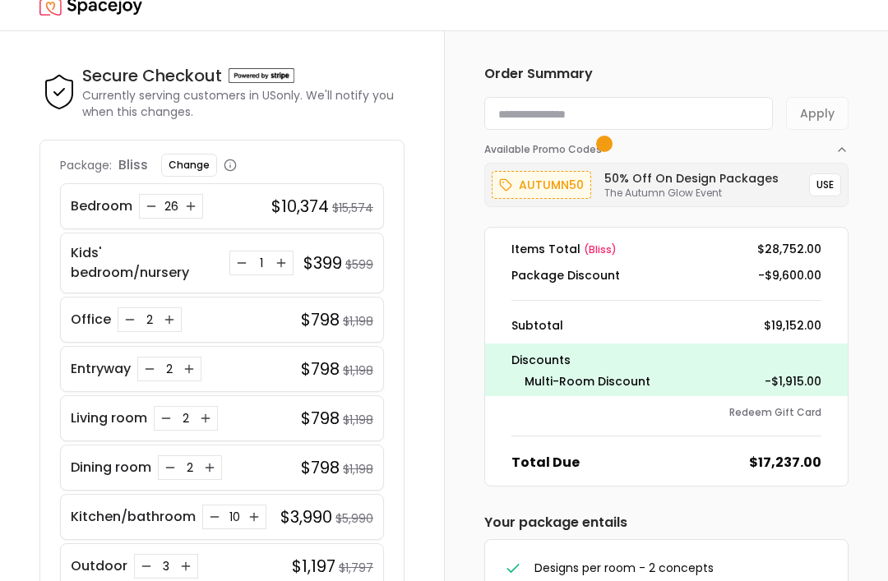
scroll to position [20, 0]
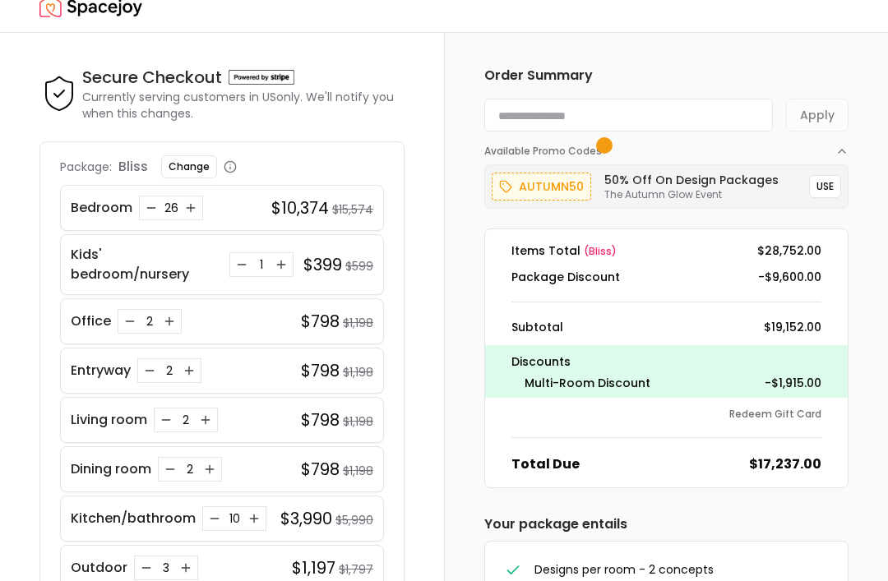
click at [600, 142] on span "button" at bounding box center [604, 146] width 10 height 10
